Goal: Task Accomplishment & Management: Use online tool/utility

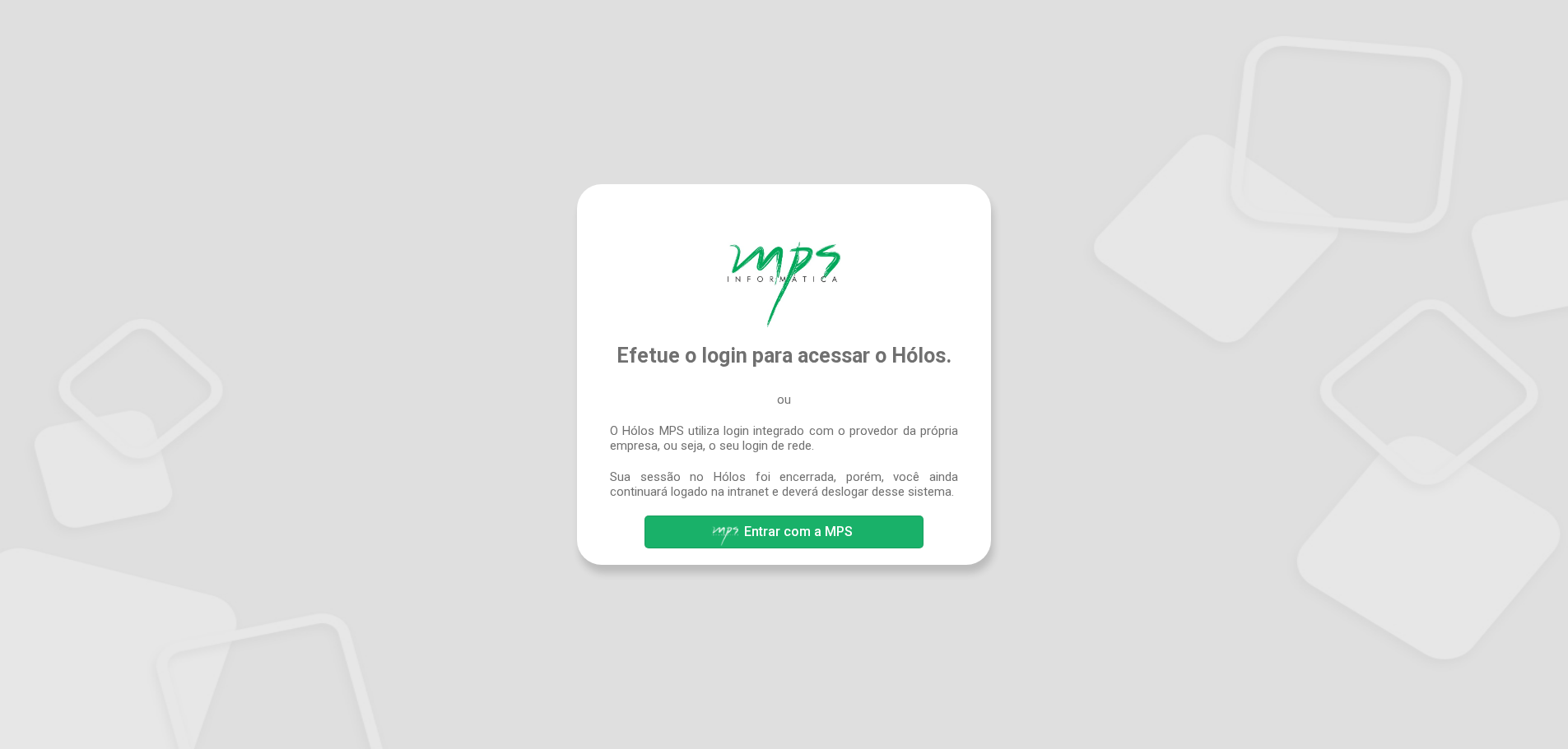
click at [794, 538] on span "Entrar com a MPS" at bounding box center [799, 532] width 108 height 15
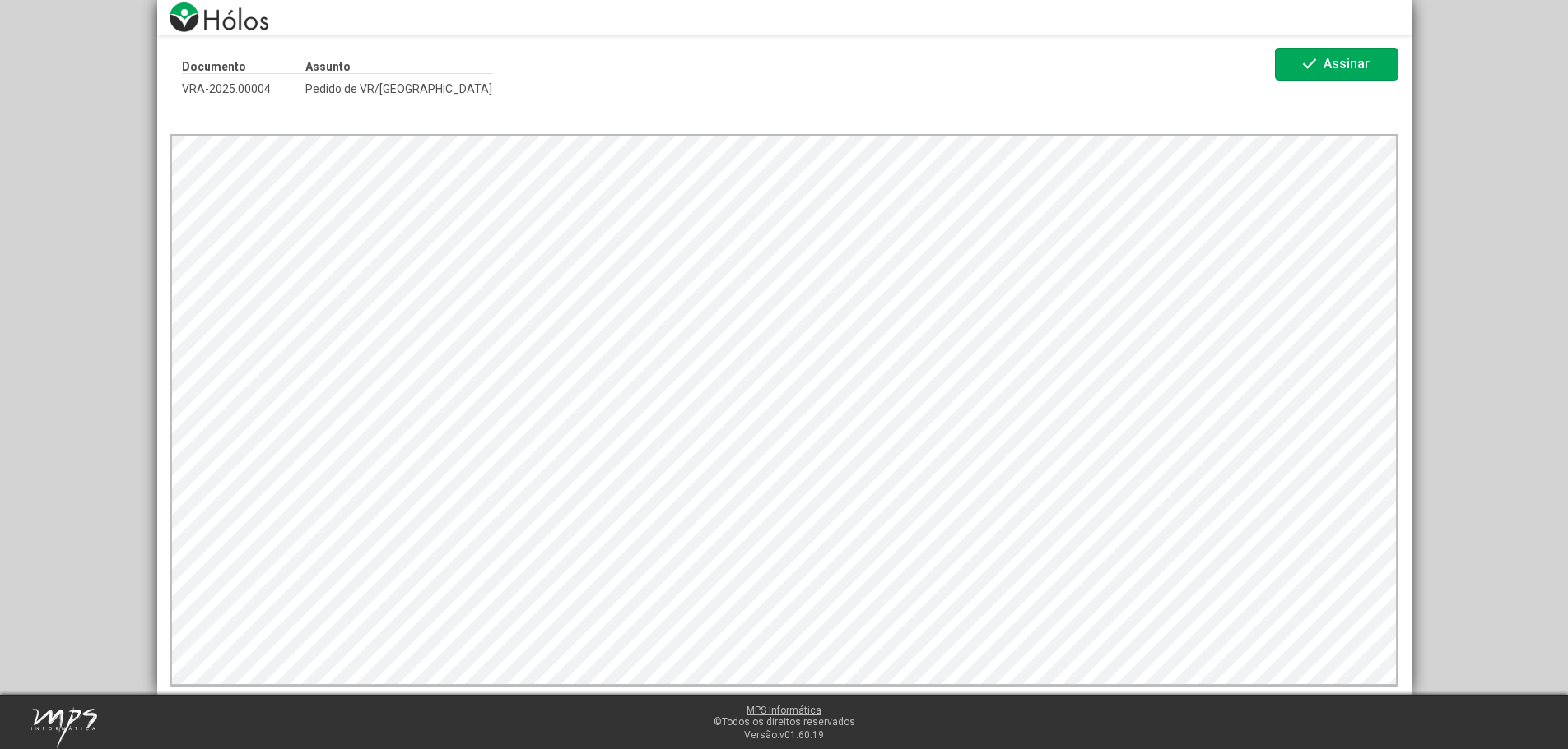
click at [1350, 72] on span "check Assinar" at bounding box center [1336, 65] width 74 height 29
